Goal: Navigation & Orientation: Find specific page/section

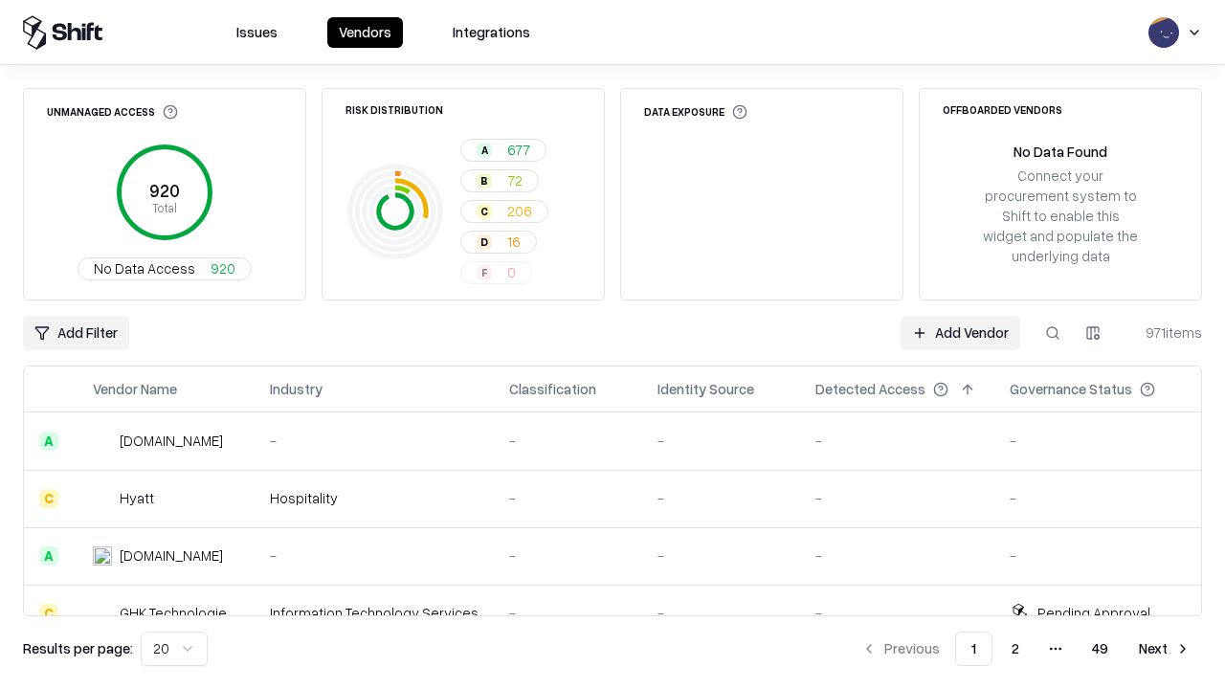
click at [174, 649] on html "Issues Vendors Integrations Unmanaged Access 920 Total No Data Access 920 Risk …" at bounding box center [612, 344] width 1225 height 689
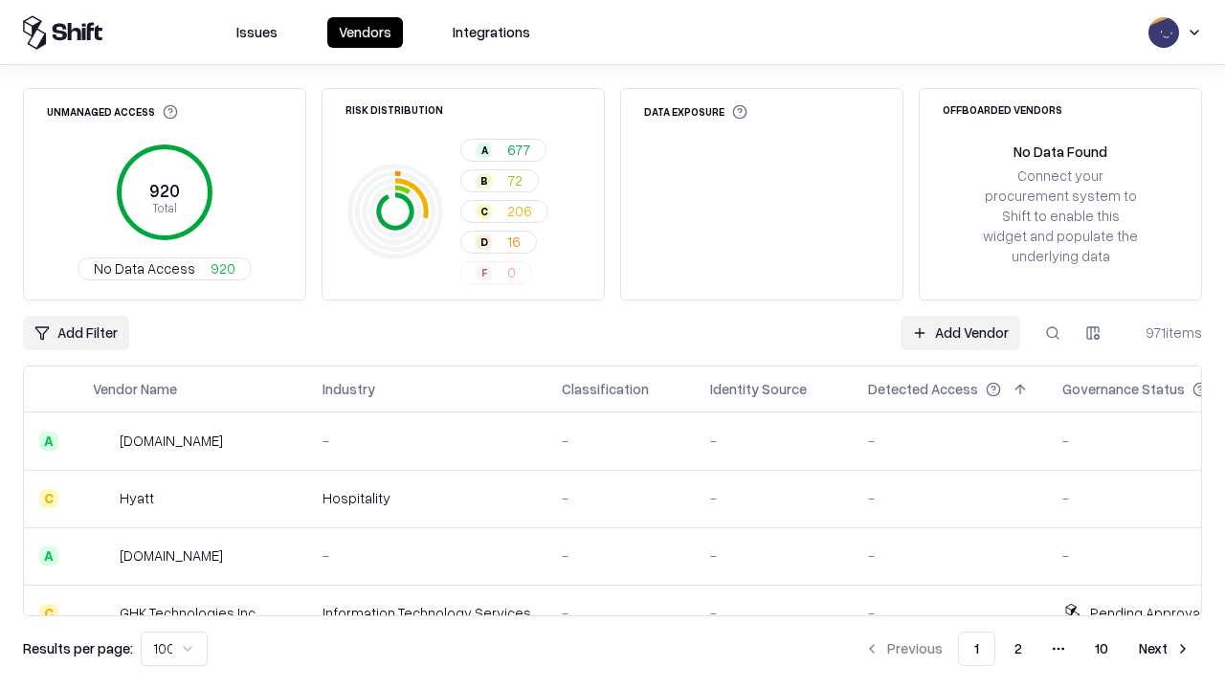
click at [1165, 649] on button "Next" at bounding box center [1164, 649] width 75 height 34
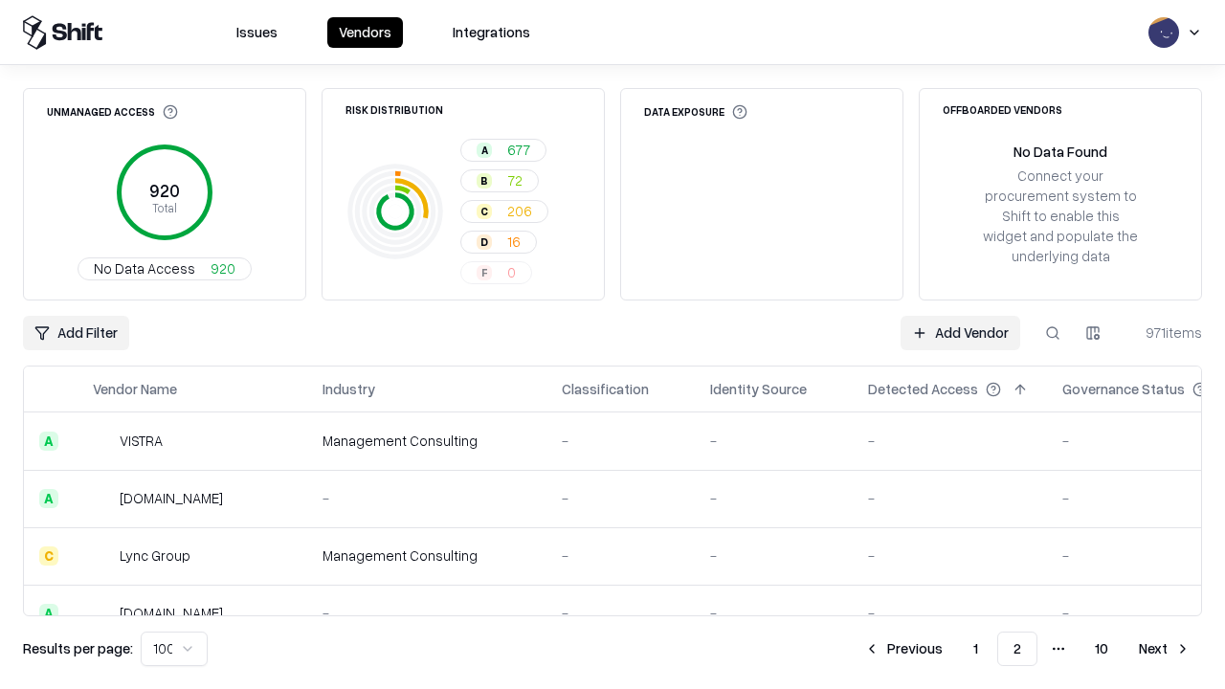
click at [1165, 649] on button "Next" at bounding box center [1164, 649] width 75 height 34
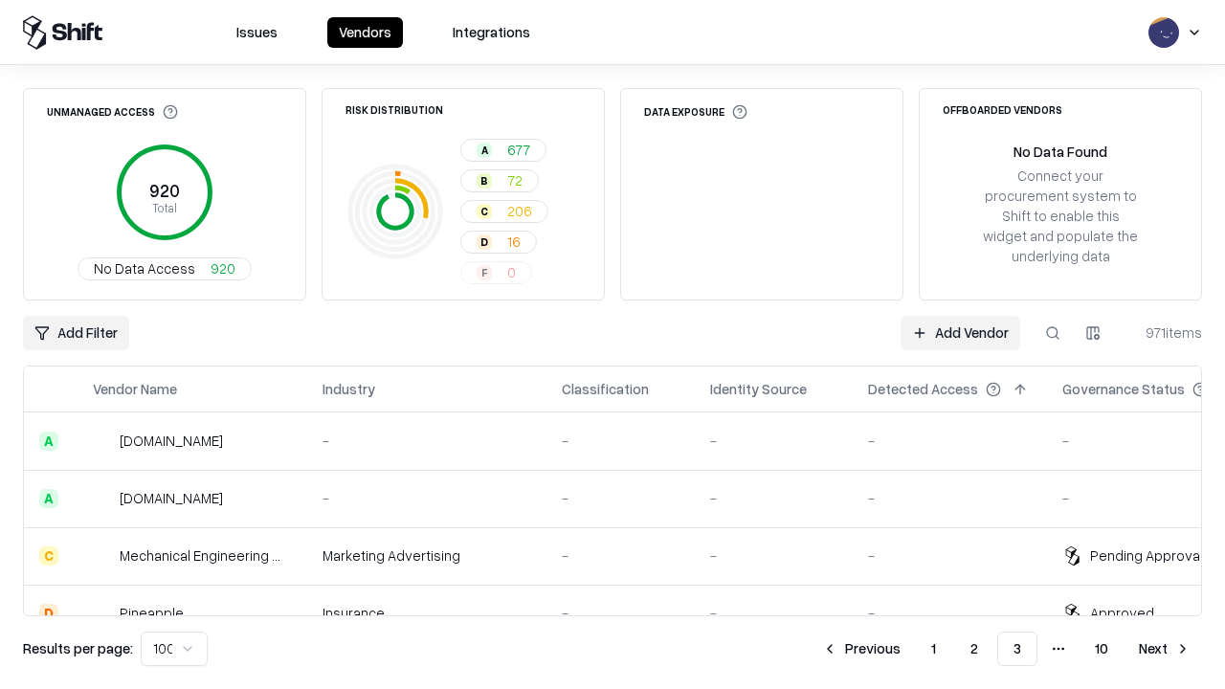
click at [1165, 649] on button "Next" at bounding box center [1164, 649] width 75 height 34
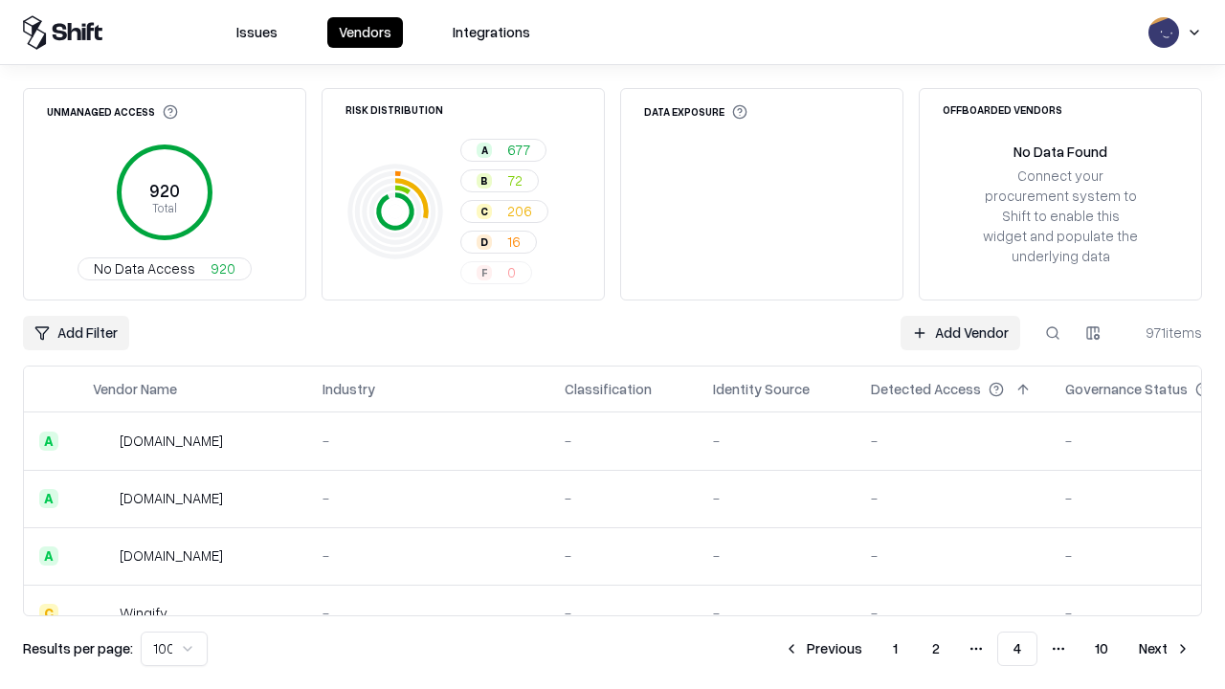
click at [1165, 649] on button "Next" at bounding box center [1164, 649] width 75 height 34
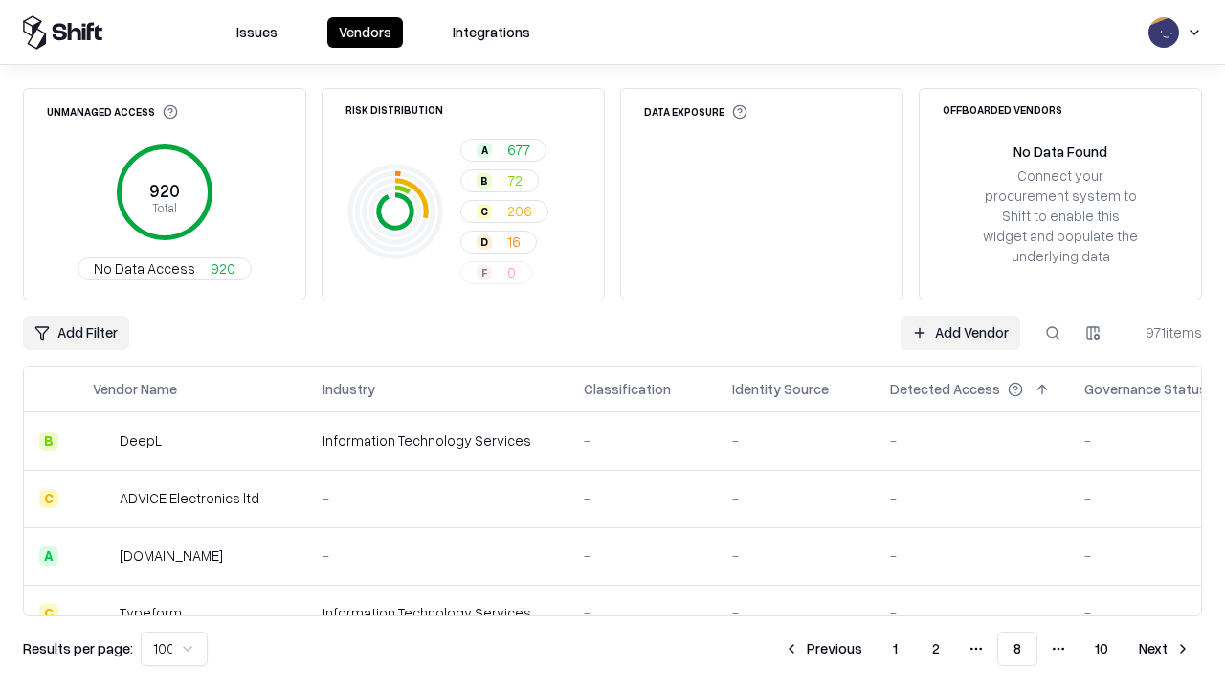
click at [1165, 649] on button "Next" at bounding box center [1164, 649] width 75 height 34
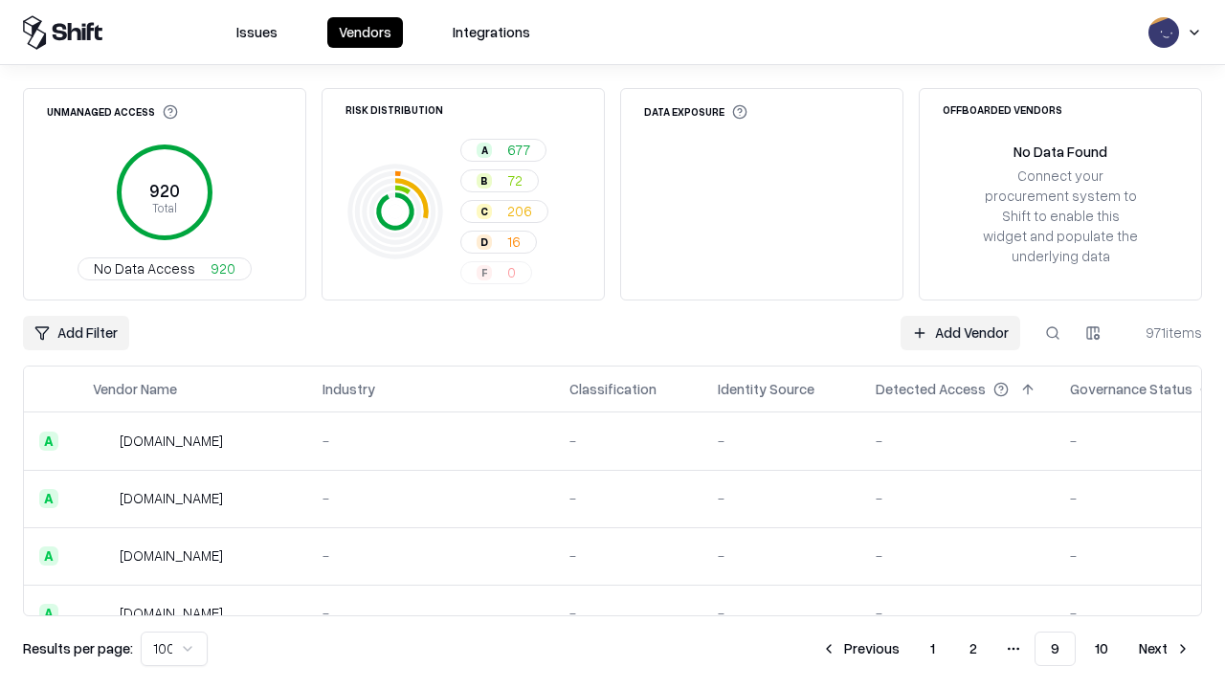
click at [1165, 649] on button "Next" at bounding box center [1164, 649] width 75 height 34
click at [903, 649] on button "Previous" at bounding box center [903, 649] width 101 height 34
click at [860, 649] on button "Previous" at bounding box center [860, 649] width 101 height 34
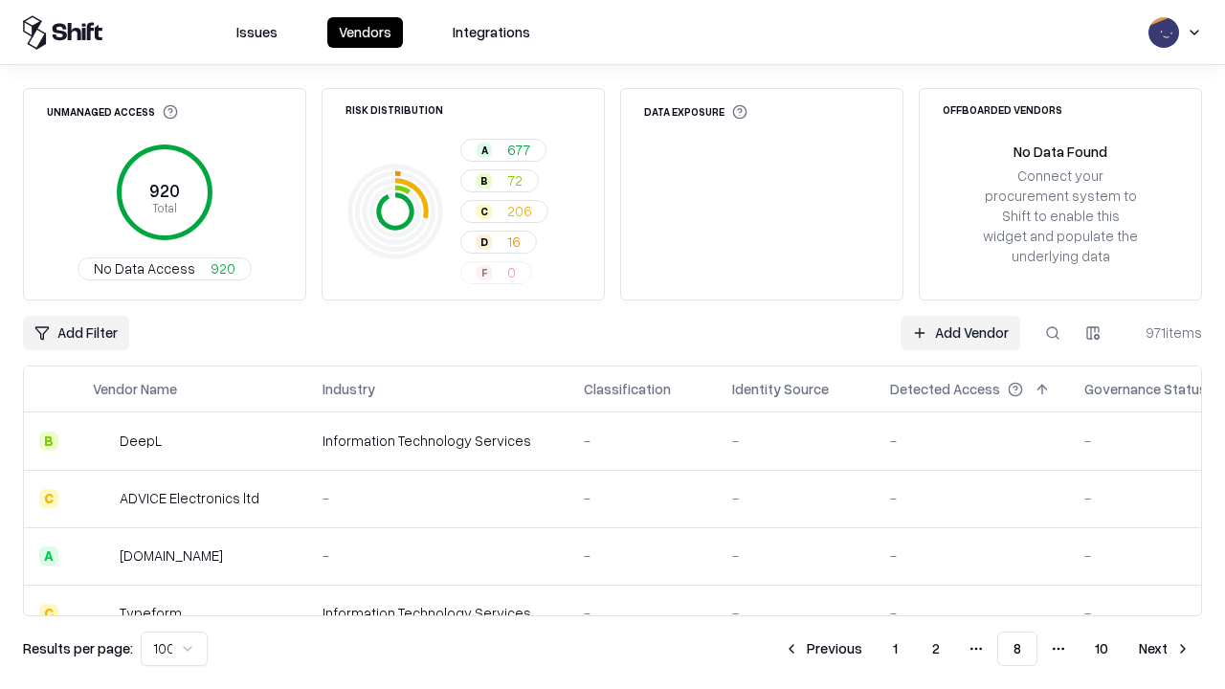
click at [823, 649] on button "Previous" at bounding box center [822, 649] width 101 height 34
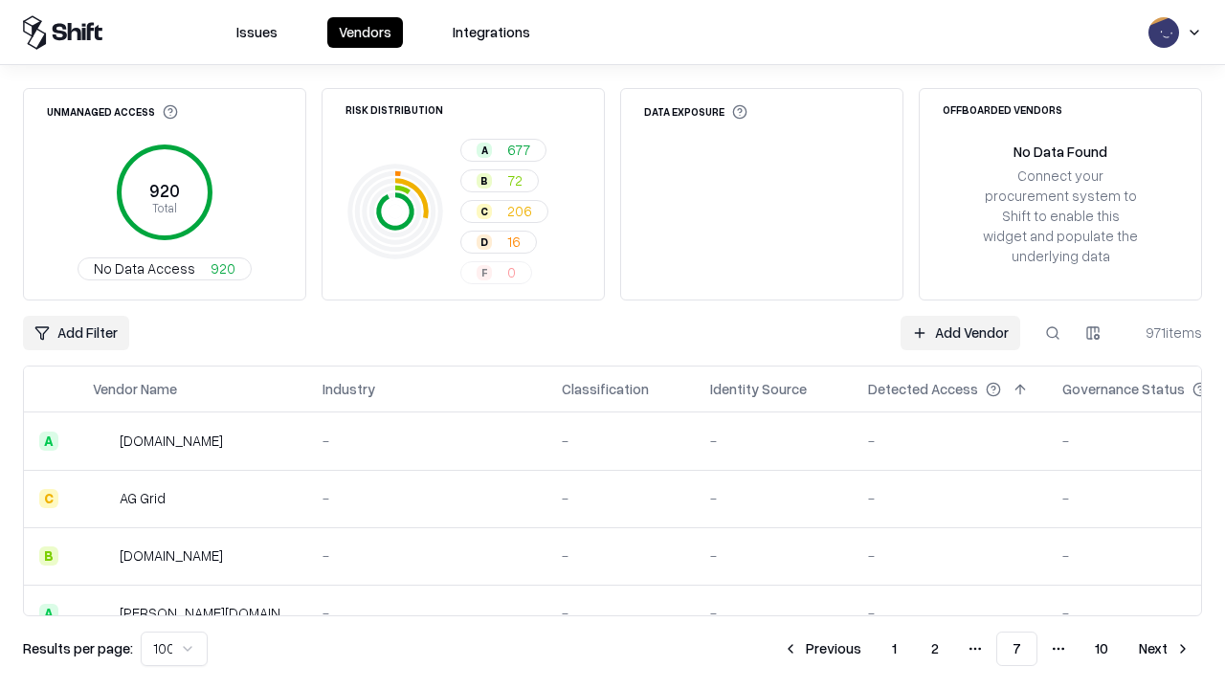
click at [822, 649] on button "Previous" at bounding box center [821, 649] width 101 height 34
click at [823, 649] on button "Previous" at bounding box center [822, 649] width 101 height 34
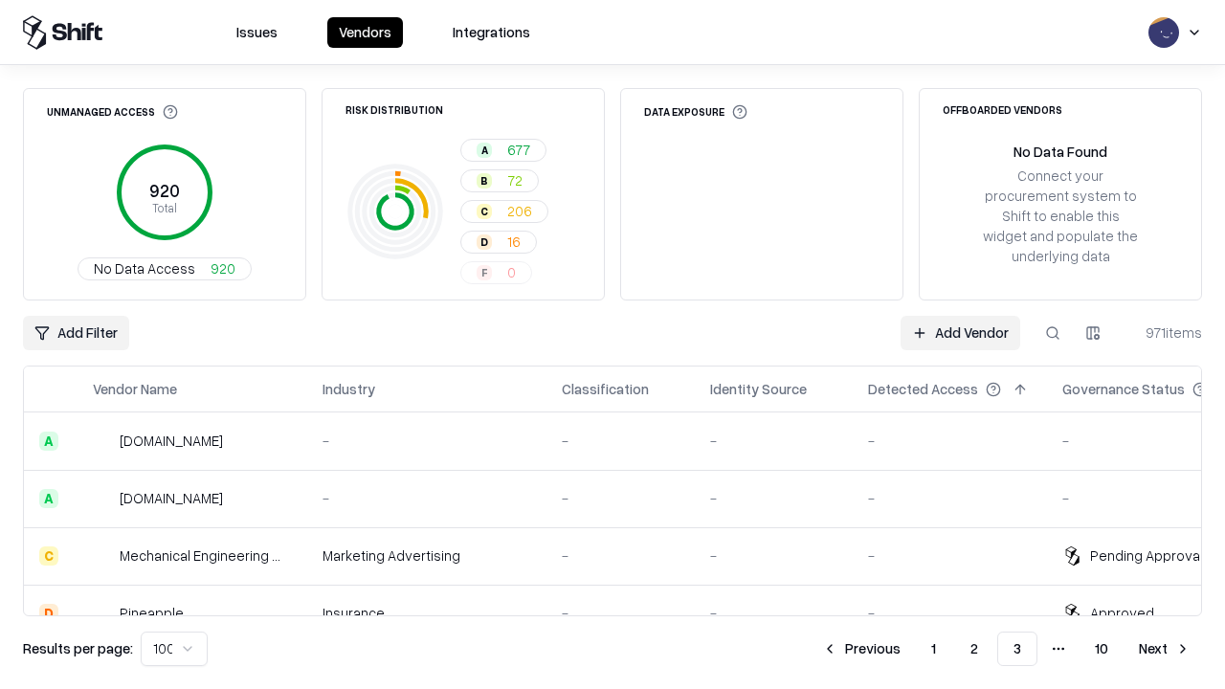
click at [861, 649] on button "Previous" at bounding box center [861, 649] width 101 height 34
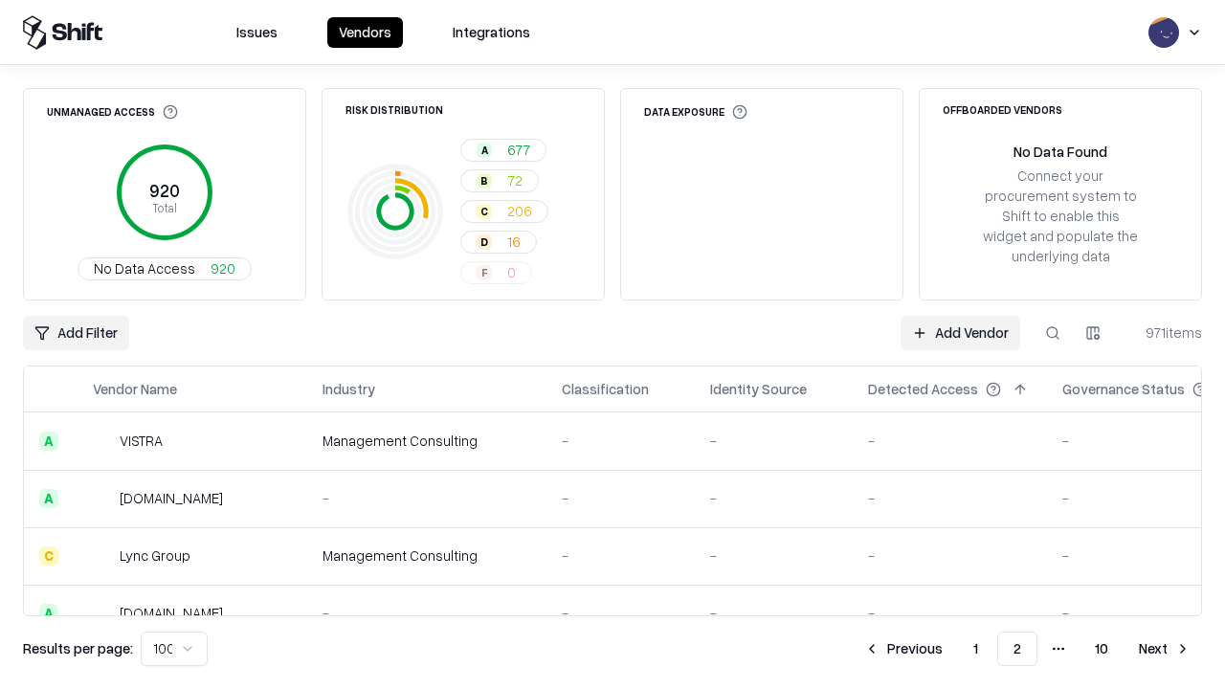
click at [903, 649] on button "Previous" at bounding box center [903, 649] width 101 height 34
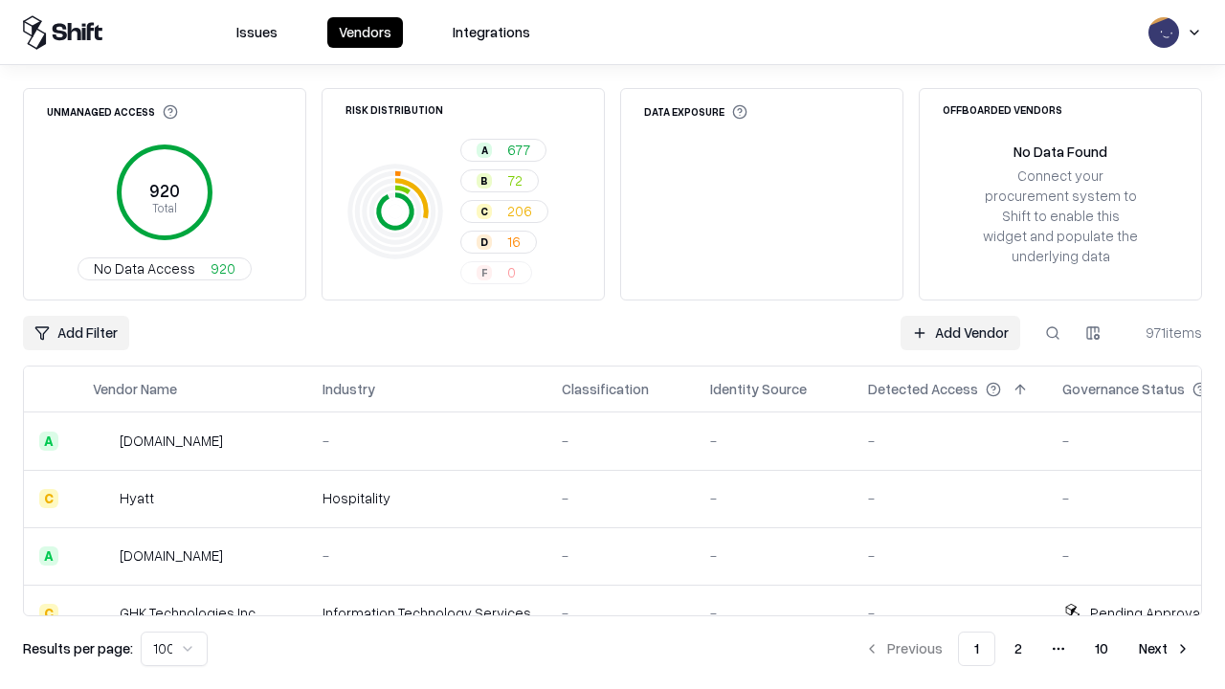
click at [174, 649] on html "Issues Vendors Integrations Unmanaged Access 920 Total No Data Access 920 Risk …" at bounding box center [612, 344] width 1225 height 689
